Goal: Task Accomplishment & Management: Use online tool/utility

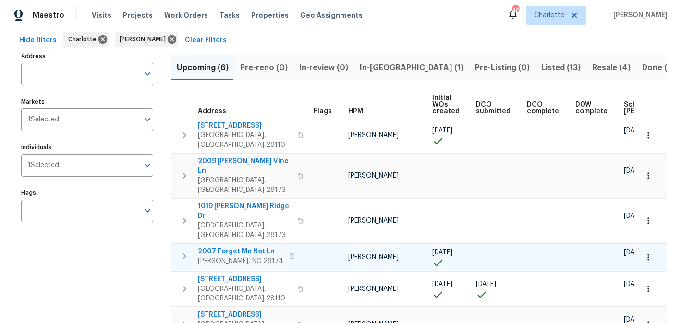
scroll to position [0, 115]
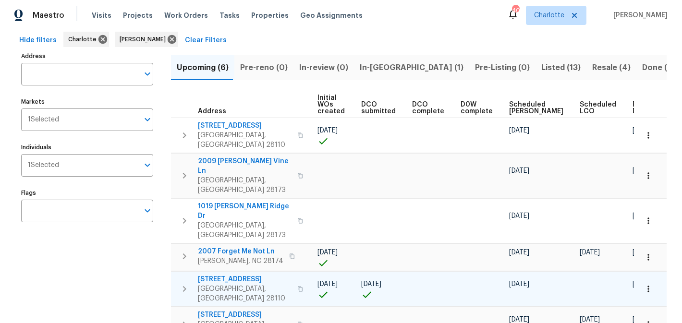
click at [231, 275] on span "2813 Faircroft Way" at bounding box center [245, 280] width 94 height 10
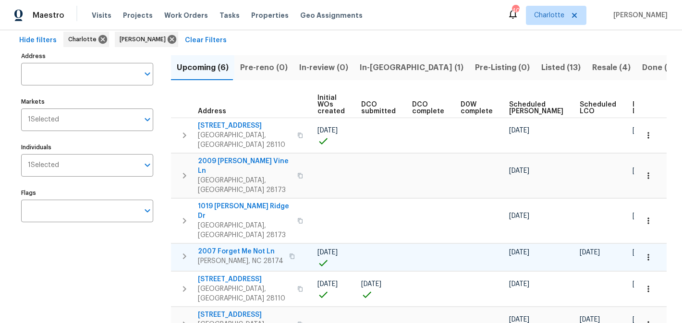
click at [231, 247] on span "2007 Forget Me Not Ln" at bounding box center [241, 252] width 86 height 10
click at [241, 247] on span "2007 Forget Me Not Ln" at bounding box center [241, 252] width 86 height 10
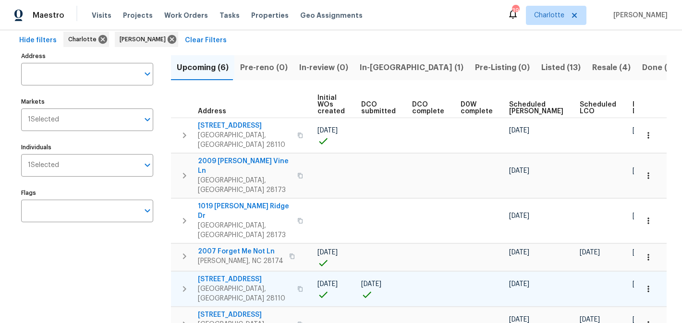
click at [236, 275] on span "2813 Faircroft Way" at bounding box center [245, 280] width 94 height 10
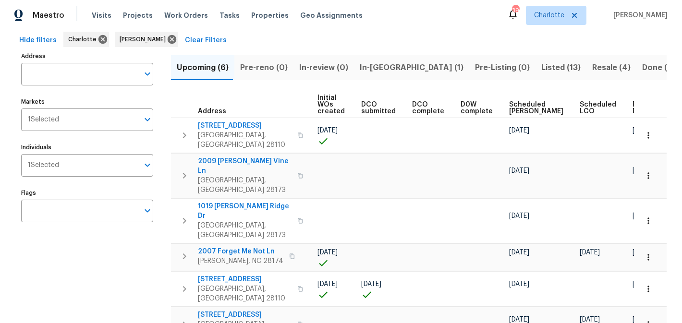
click at [371, 65] on span "In-reno (1)" at bounding box center [412, 67] width 104 height 13
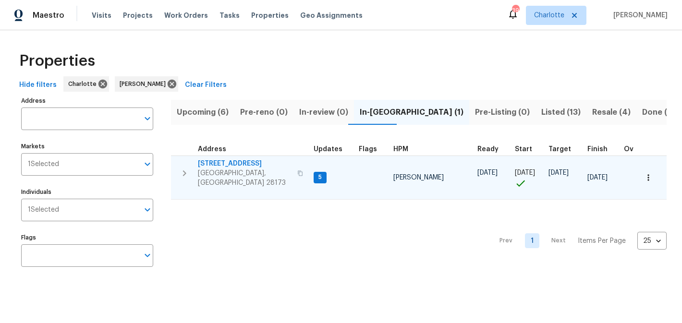
click at [224, 162] on span "431 Ranelagh Dr" at bounding box center [245, 164] width 94 height 10
click at [217, 161] on span "431 Ranelagh Dr" at bounding box center [245, 164] width 94 height 10
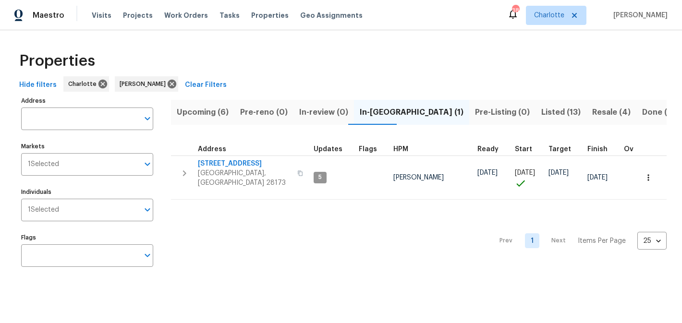
click at [541, 111] on span "Listed (13)" at bounding box center [560, 112] width 39 height 13
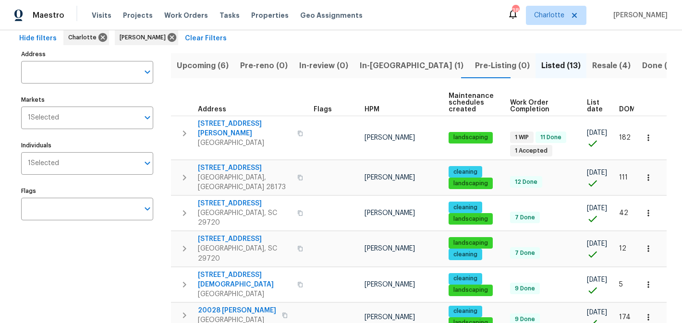
scroll to position [46, 0]
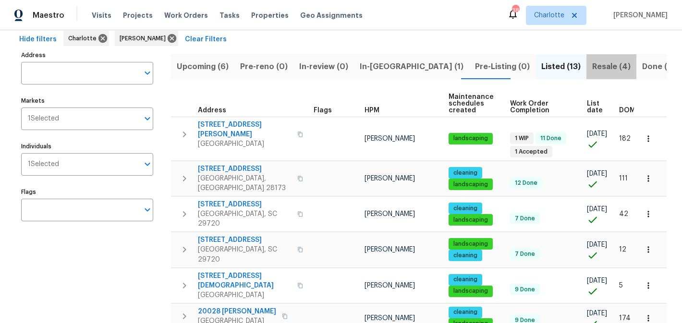
click at [587, 63] on button "Resale (4)" at bounding box center [612, 66] width 50 height 25
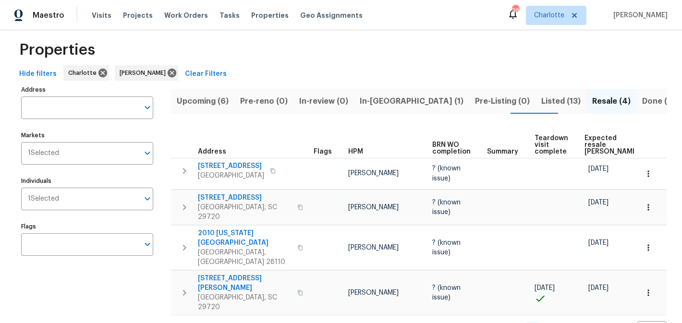
click at [367, 101] on span "In-reno (1)" at bounding box center [412, 101] width 104 height 13
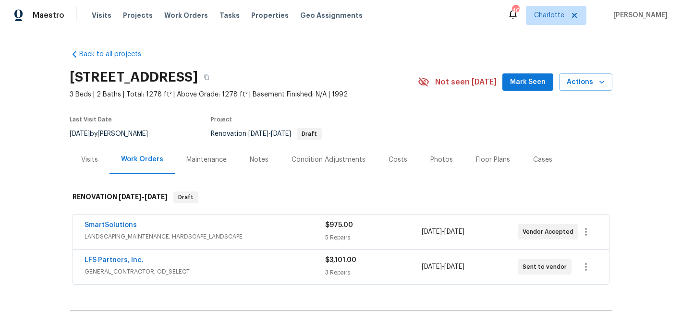
click at [548, 76] on button "Mark Seen" at bounding box center [528, 83] width 51 height 18
click at [325, 160] on div "Condition Adjustments" at bounding box center [329, 160] width 74 height 10
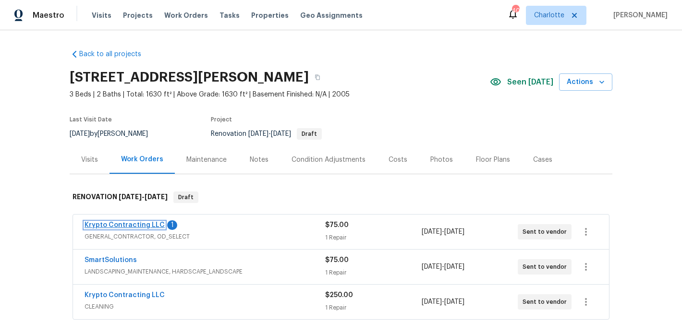
click at [139, 222] on link "Krypto Contracting LLC" at bounding box center [125, 225] width 80 height 7
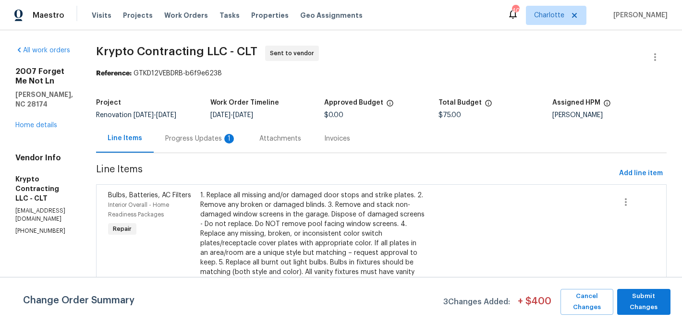
click at [228, 140] on div "Progress Updates 1" at bounding box center [200, 139] width 71 height 10
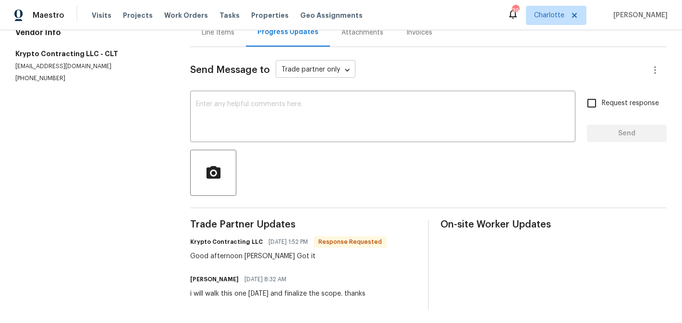
scroll to position [115, 0]
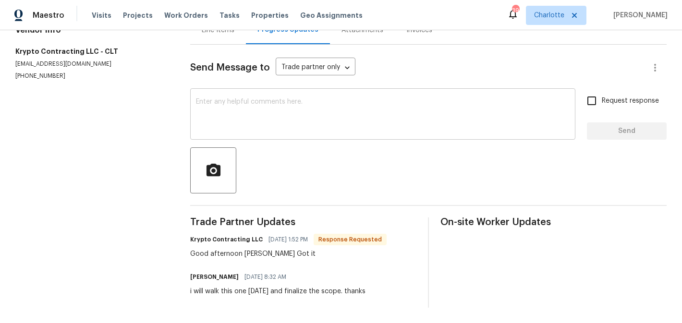
click at [240, 108] on textarea at bounding box center [383, 115] width 374 height 34
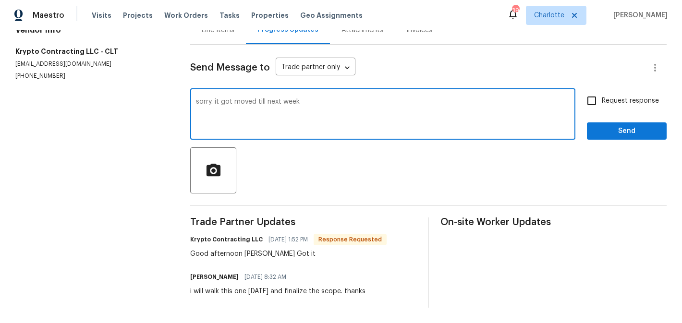
type textarea "sorry. it got moved till next week"
click at [627, 102] on span "Request response" at bounding box center [630, 101] width 57 height 10
click at [602, 102] on input "Request response" at bounding box center [592, 101] width 20 height 20
checkbox input "true"
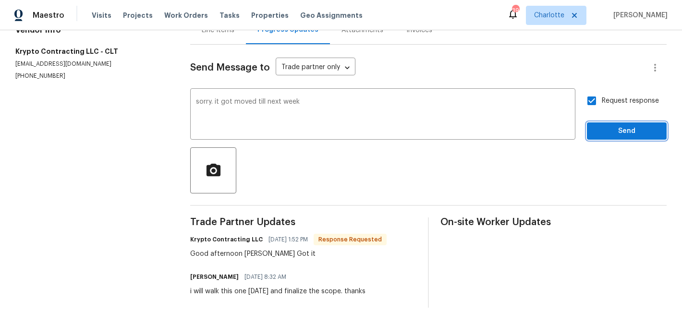
click at [628, 129] on span "Send" at bounding box center [627, 131] width 64 height 12
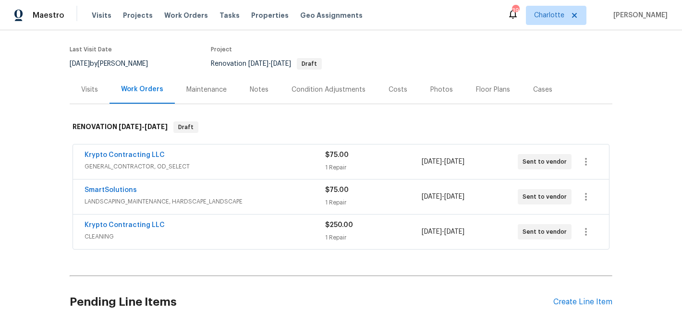
scroll to position [26, 0]
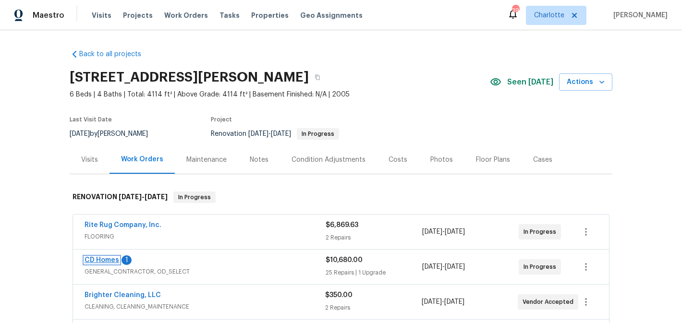
click at [106, 262] on link "CD Homes" at bounding box center [102, 260] width 35 height 7
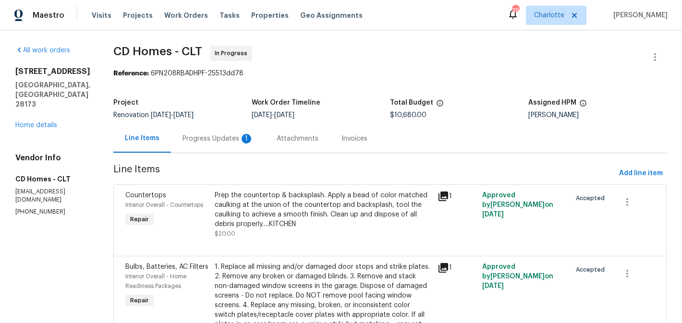
click at [209, 143] on div "Progress Updates 1" at bounding box center [218, 139] width 71 height 10
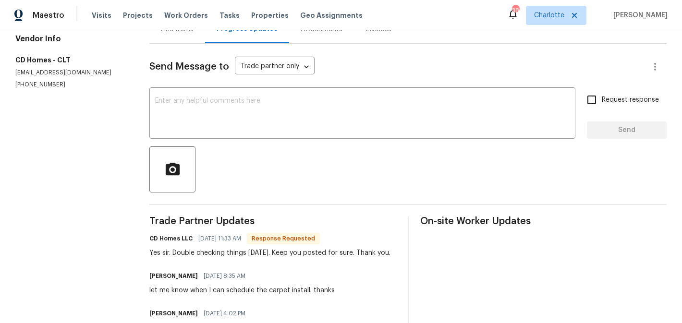
scroll to position [109, 0]
click at [217, 106] on textarea at bounding box center [362, 115] width 415 height 34
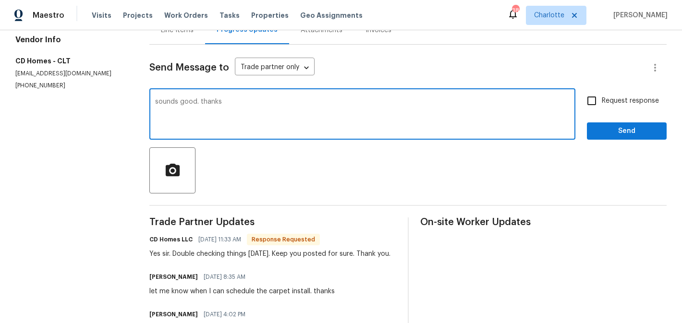
type textarea "sounds good. thanks"
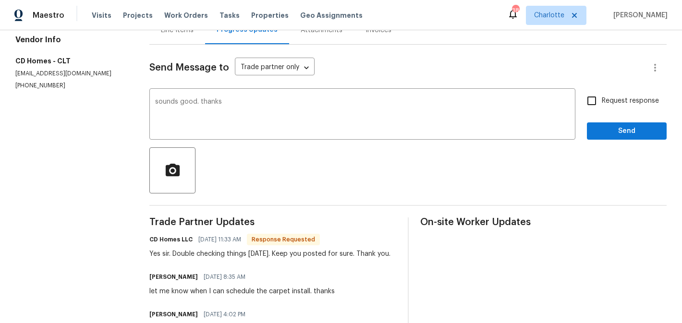
click at [616, 100] on span "Request response" at bounding box center [630, 101] width 57 height 10
click at [602, 100] on input "Request response" at bounding box center [592, 101] width 20 height 20
checkbox input "true"
click at [626, 128] on span "Send" at bounding box center [627, 131] width 64 height 12
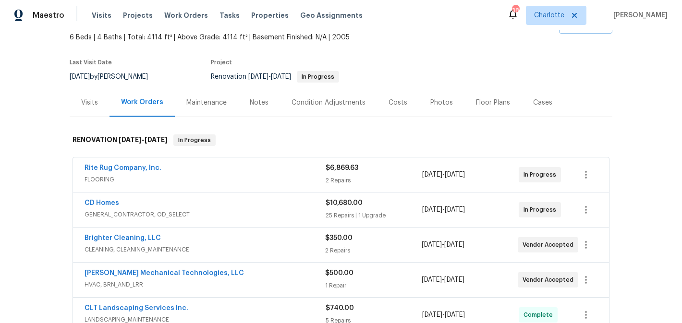
scroll to position [37, 0]
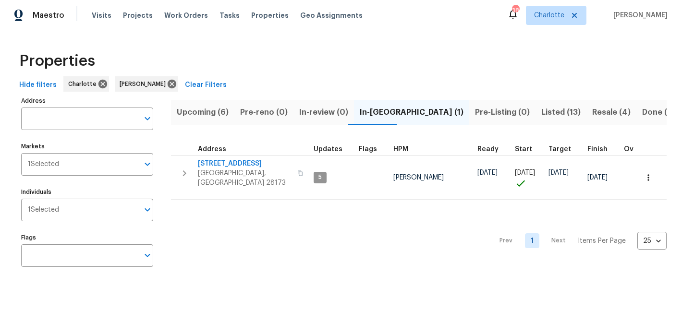
click at [214, 107] on span "Upcoming (6)" at bounding box center [203, 112] width 52 height 13
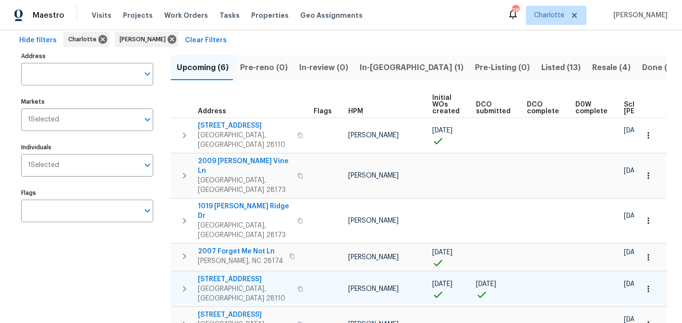
click at [232, 275] on span "[STREET_ADDRESS]" at bounding box center [245, 280] width 94 height 10
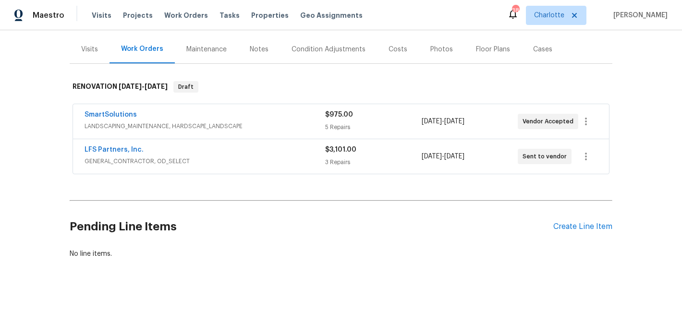
scroll to position [111, 0]
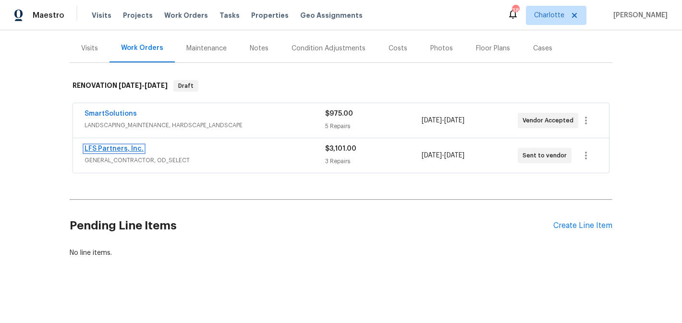
click at [121, 147] on link "LFS Partners, Inc." at bounding box center [114, 149] width 59 height 7
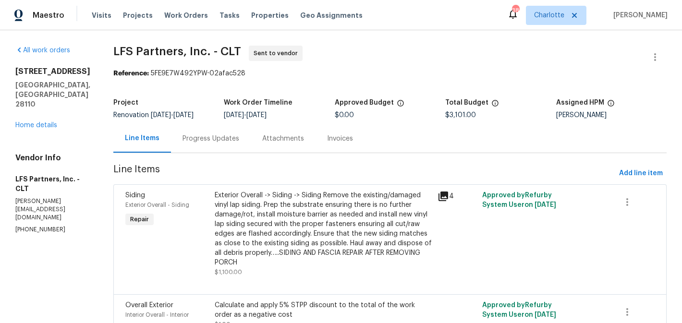
click at [205, 136] on div "Progress Updates" at bounding box center [211, 139] width 57 height 10
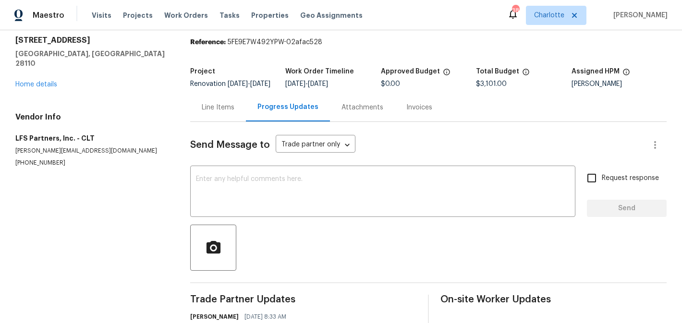
scroll to position [87, 0]
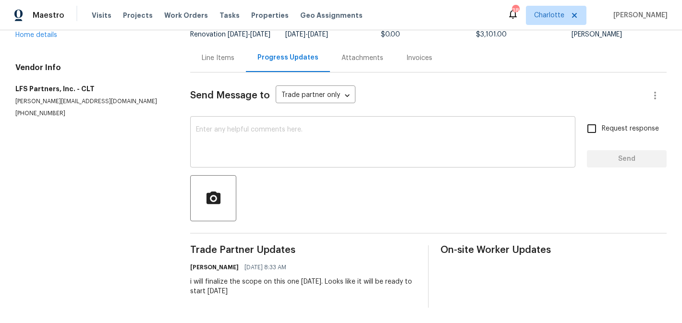
click at [234, 123] on div "x ​" at bounding box center [382, 143] width 385 height 49
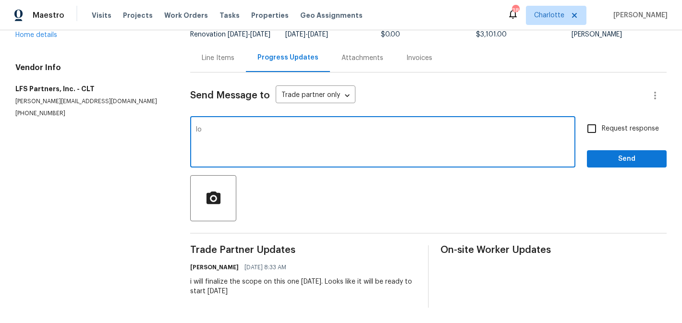
type textarea "l"
type textarea "it got moved back up to [DATE]. I am working on scope now. Will need at least 1…"
click at [609, 126] on span "Request response" at bounding box center [630, 129] width 57 height 10
click at [602, 126] on input "Request response" at bounding box center [592, 129] width 20 height 20
checkbox input "true"
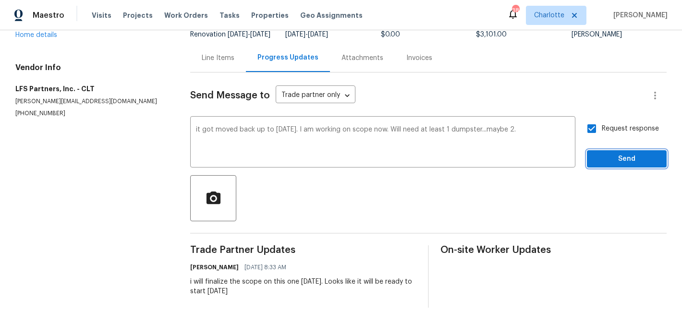
click at [627, 159] on span "Send" at bounding box center [627, 159] width 64 height 12
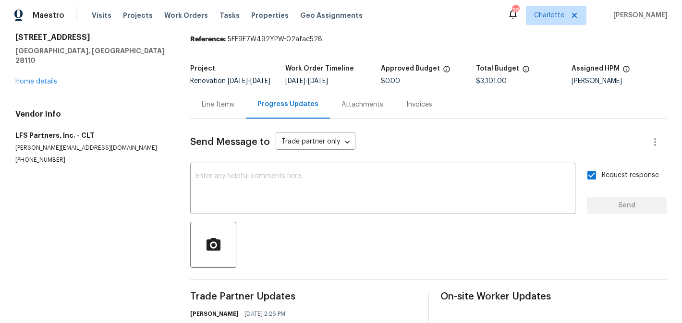
scroll to position [0, 0]
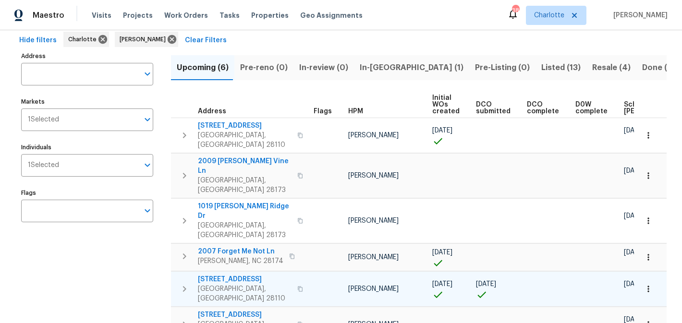
scroll to position [0, 115]
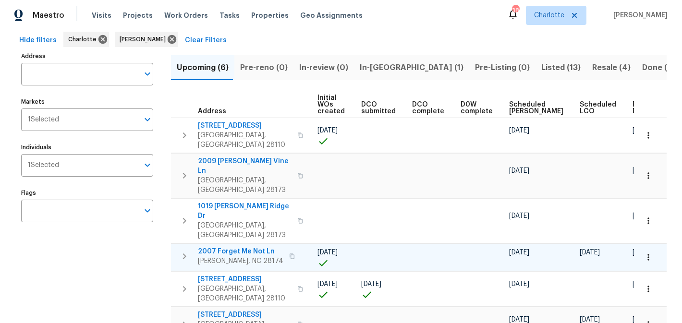
click at [243, 247] on span "2007 Forget Me Not Ln" at bounding box center [241, 252] width 86 height 10
click at [364, 65] on span "In-[GEOGRAPHIC_DATA] (1)" at bounding box center [412, 67] width 104 height 13
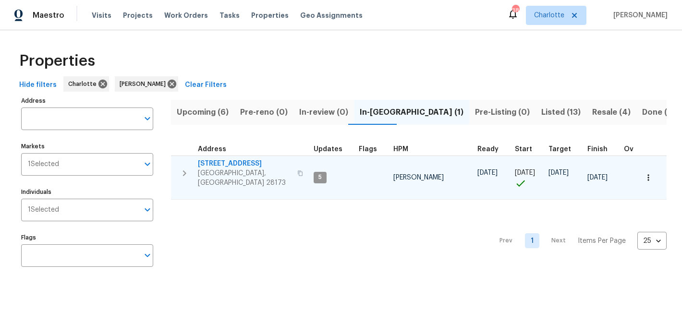
click at [215, 160] on span "431 Ranelagh Dr" at bounding box center [245, 164] width 94 height 10
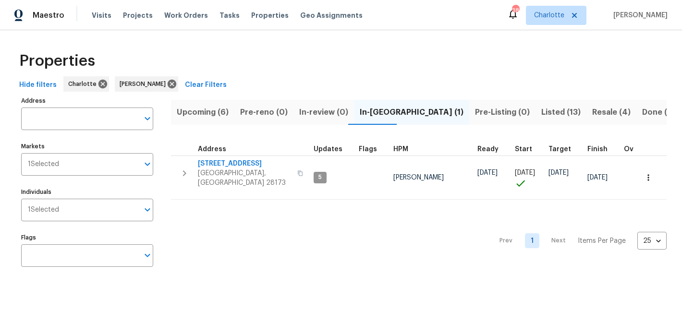
click at [192, 111] on span "Upcoming (6)" at bounding box center [203, 112] width 52 height 13
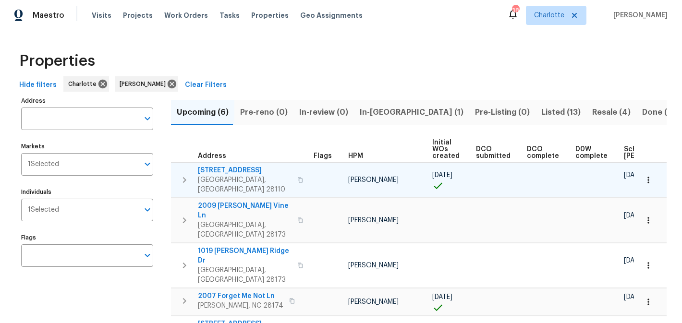
scroll to position [45, 0]
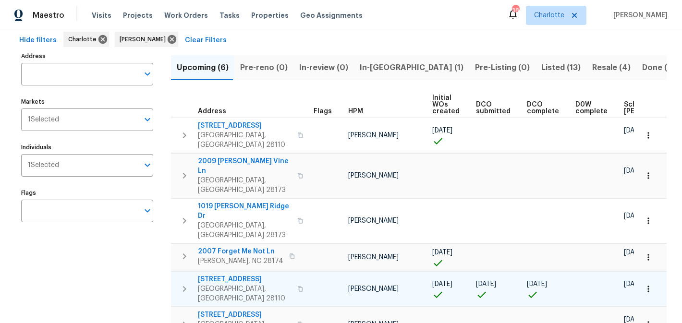
click at [229, 275] on span "2813 Faircroft Way" at bounding box center [245, 280] width 94 height 10
click at [181, 283] on icon "button" at bounding box center [185, 289] width 12 height 12
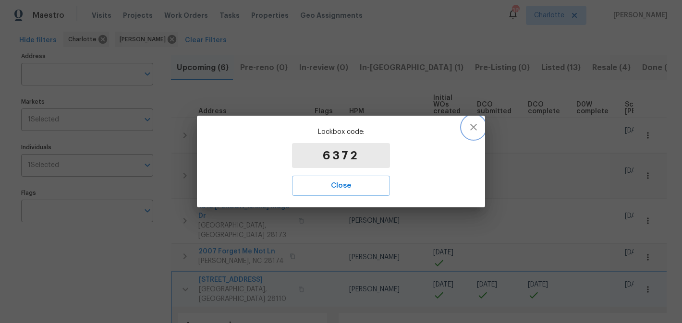
click at [479, 126] on icon "button" at bounding box center [474, 128] width 12 height 12
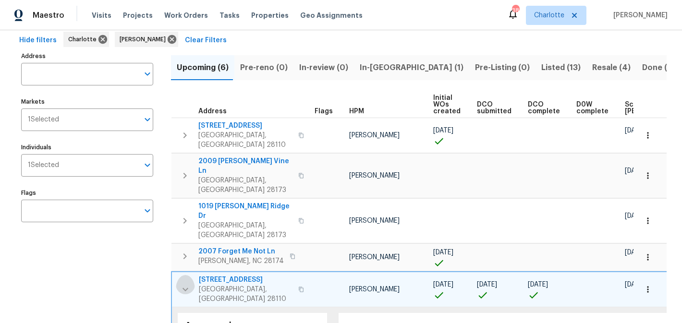
click at [183, 284] on icon "button" at bounding box center [186, 290] width 12 height 12
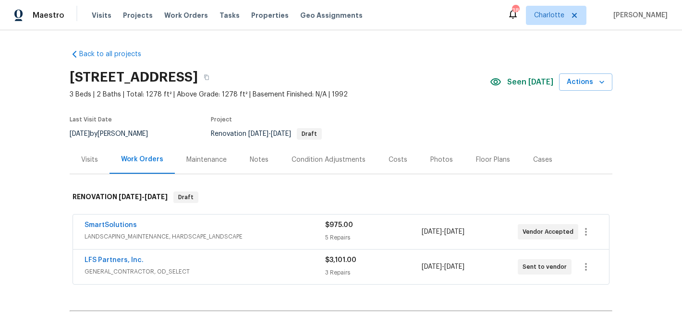
drag, startPoint x: 312, startPoint y: 74, endPoint x: 61, endPoint y: 77, distance: 251.8
click at [61, 77] on div "Back to all projects [STREET_ADDRESS] 3 Beds | 2 Baths | Total: 1278 ft² | Abov…" at bounding box center [341, 176] width 682 height 293
copy h2 "[STREET_ADDRESS]"
click at [603, 82] on icon "button" at bounding box center [602, 82] width 5 height 3
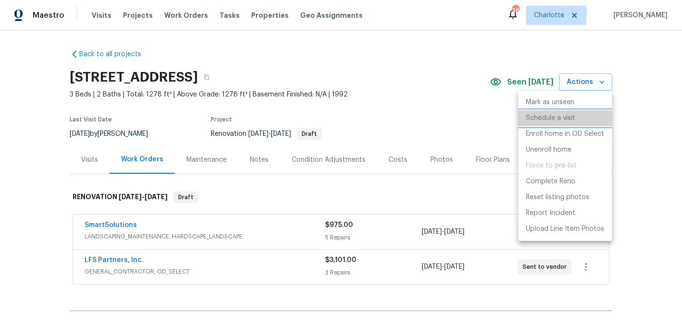
click at [553, 119] on p "Schedule a visit" at bounding box center [550, 118] width 49 height 10
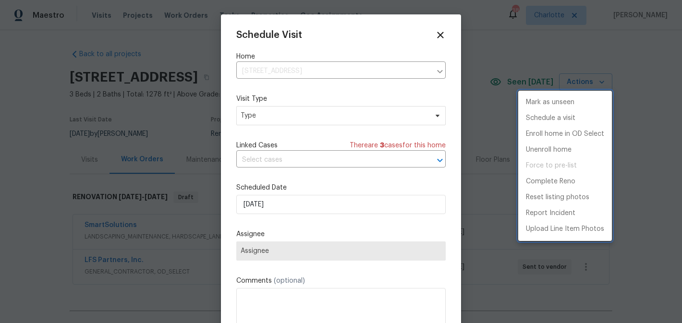
click at [329, 112] on div at bounding box center [341, 161] width 682 height 323
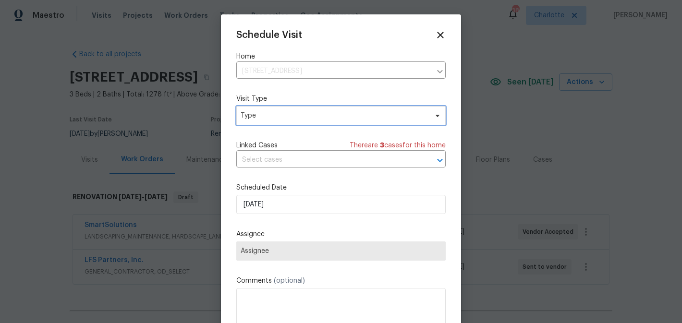
click at [341, 118] on span "Type" at bounding box center [334, 116] width 187 height 10
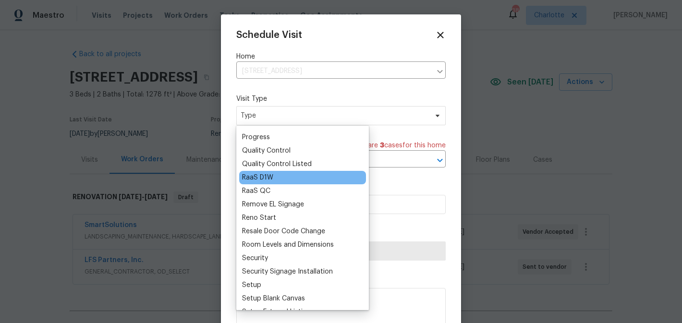
scroll to position [640, 0]
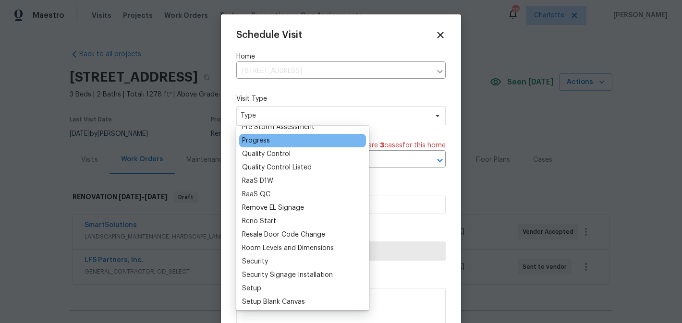
click at [269, 143] on div "Progress" at bounding box center [256, 141] width 28 height 10
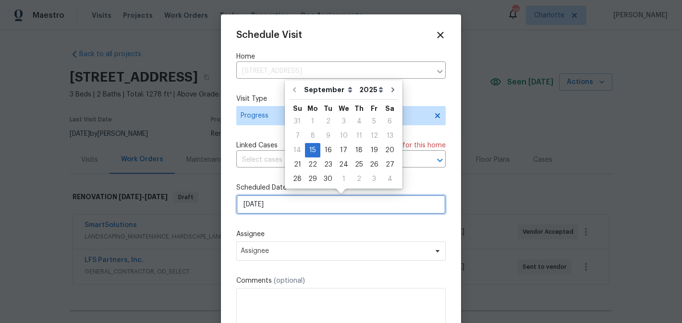
click at [301, 207] on input "9/15/2025" at bounding box center [340, 204] width 209 height 19
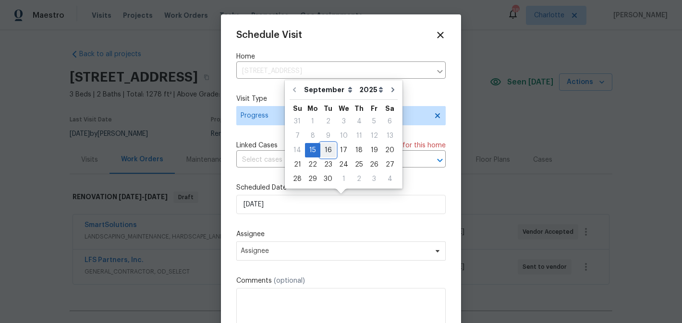
click at [330, 148] on div "16" at bounding box center [327, 150] width 15 height 13
type input "9/16/2025"
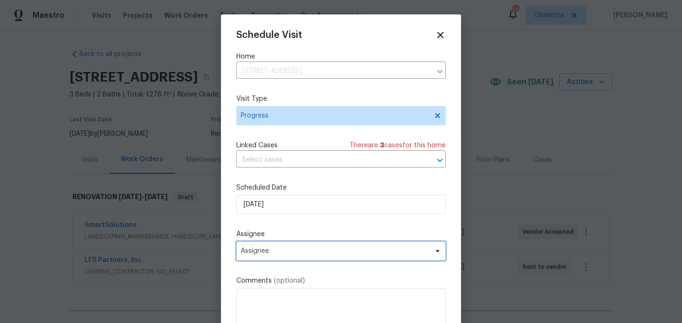
click at [316, 255] on span "Assignee" at bounding box center [335, 251] width 188 height 8
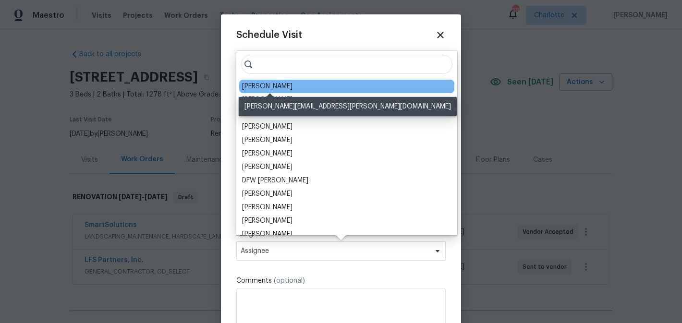
click at [293, 85] on div "[PERSON_NAME]" at bounding box center [267, 87] width 50 height 10
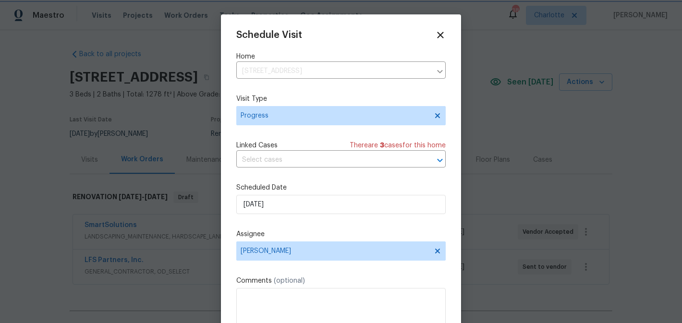
scroll to position [17, 0]
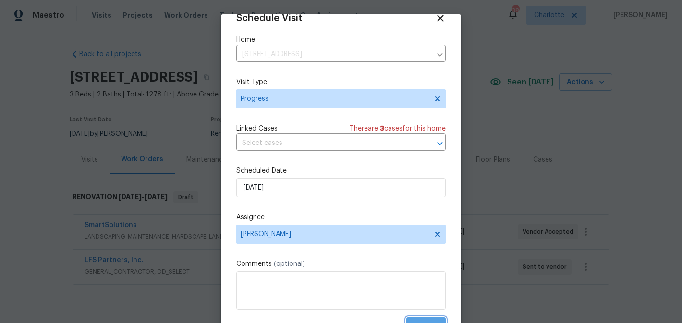
click at [428, 320] on button "Create" at bounding box center [425, 327] width 39 height 18
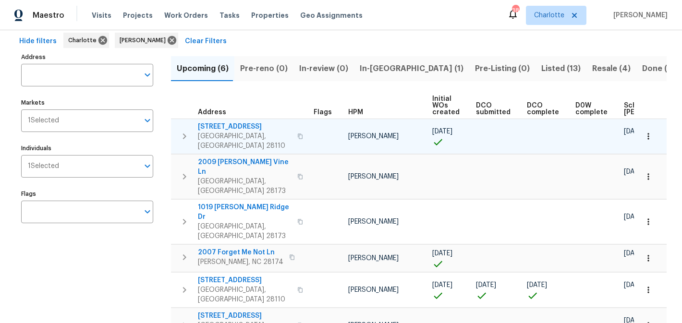
scroll to position [45, 0]
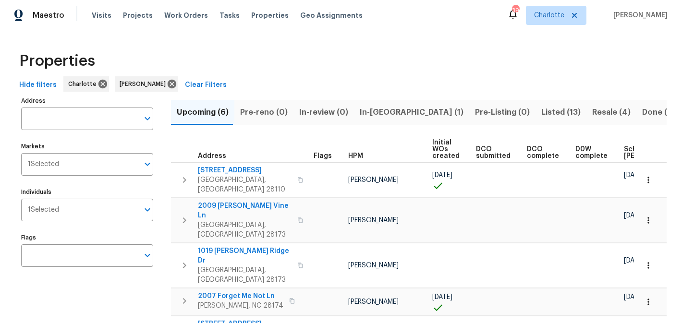
click at [376, 114] on span "In-[GEOGRAPHIC_DATA] (1)" at bounding box center [412, 112] width 104 height 13
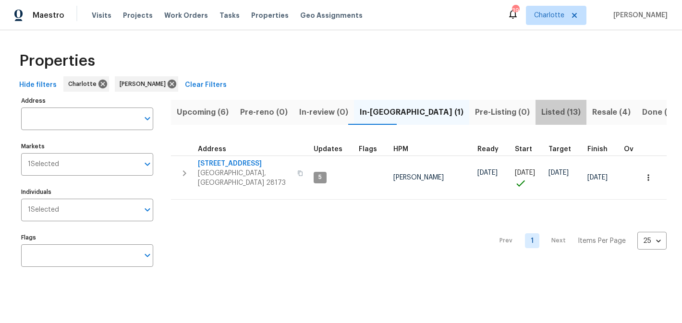
click at [541, 109] on span "Listed (13)" at bounding box center [560, 112] width 39 height 13
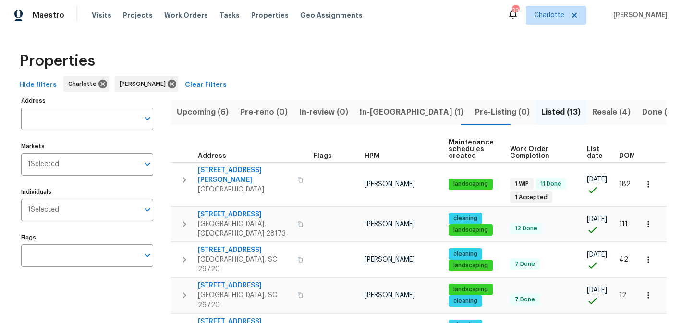
click at [592, 113] on span "Resale (4)" at bounding box center [611, 112] width 38 height 13
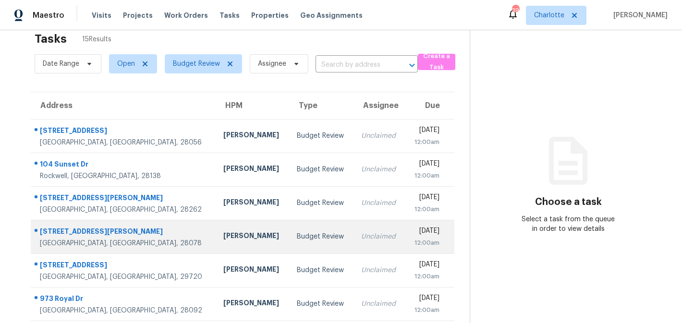
scroll to position [177, 0]
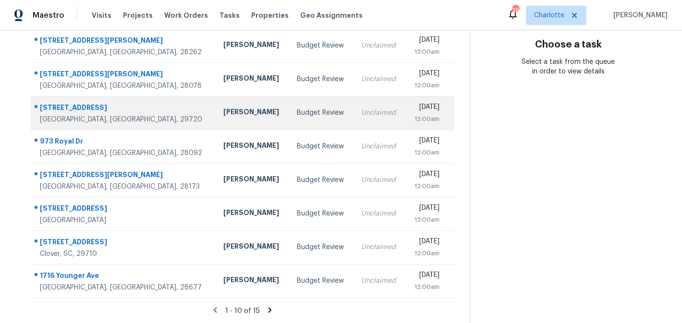
click at [297, 111] on div "Budget Review" at bounding box center [321, 113] width 49 height 10
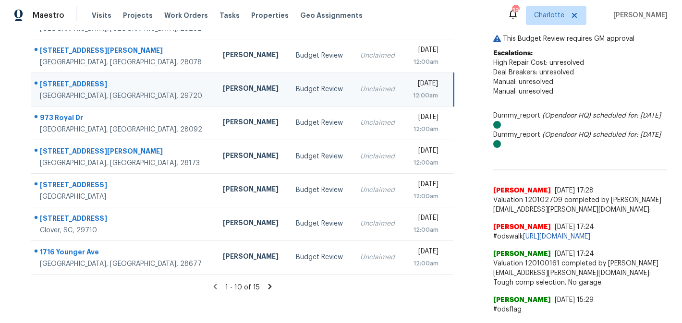
scroll to position [202, 0]
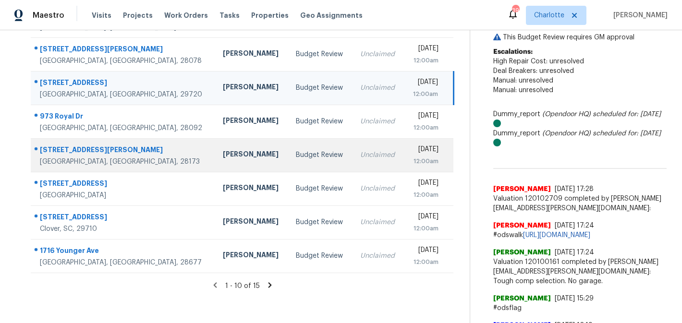
click at [353, 150] on td "Unclaimed" at bounding box center [378, 155] width 51 height 34
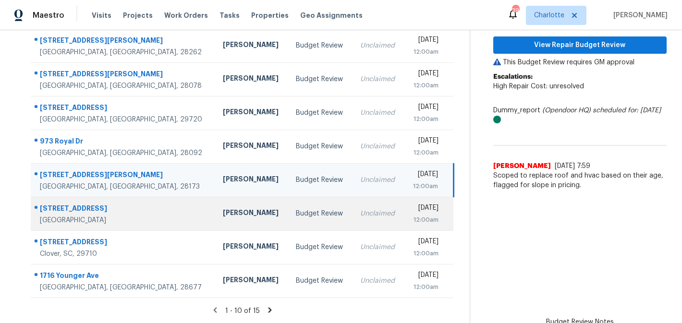
scroll to position [4, 0]
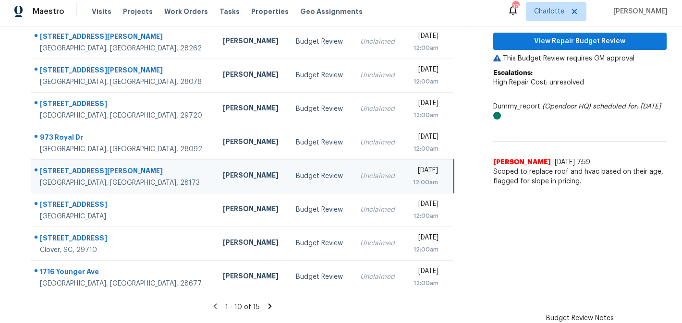
click at [268, 305] on icon at bounding box center [269, 306] width 3 height 5
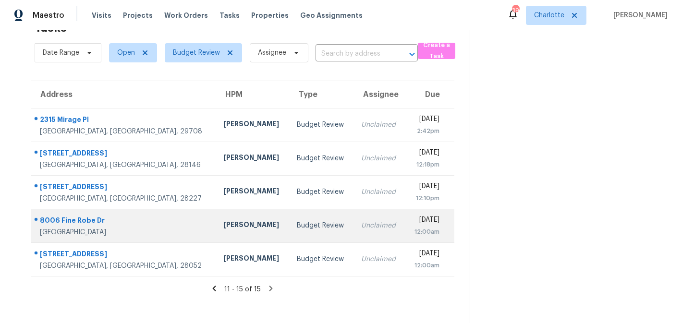
click at [354, 229] on td "Unclaimed" at bounding box center [379, 226] width 51 height 34
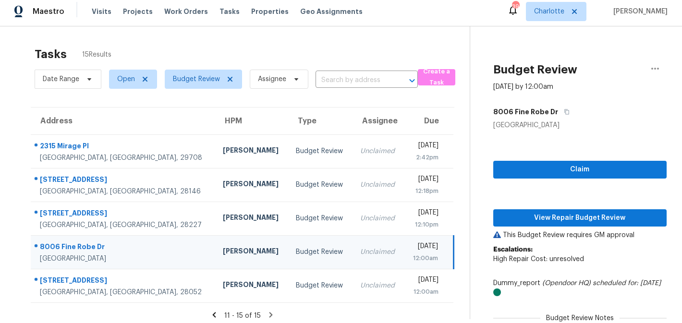
click at [217, 311] on icon at bounding box center [214, 315] width 9 height 9
